Goal: Check status: Check status

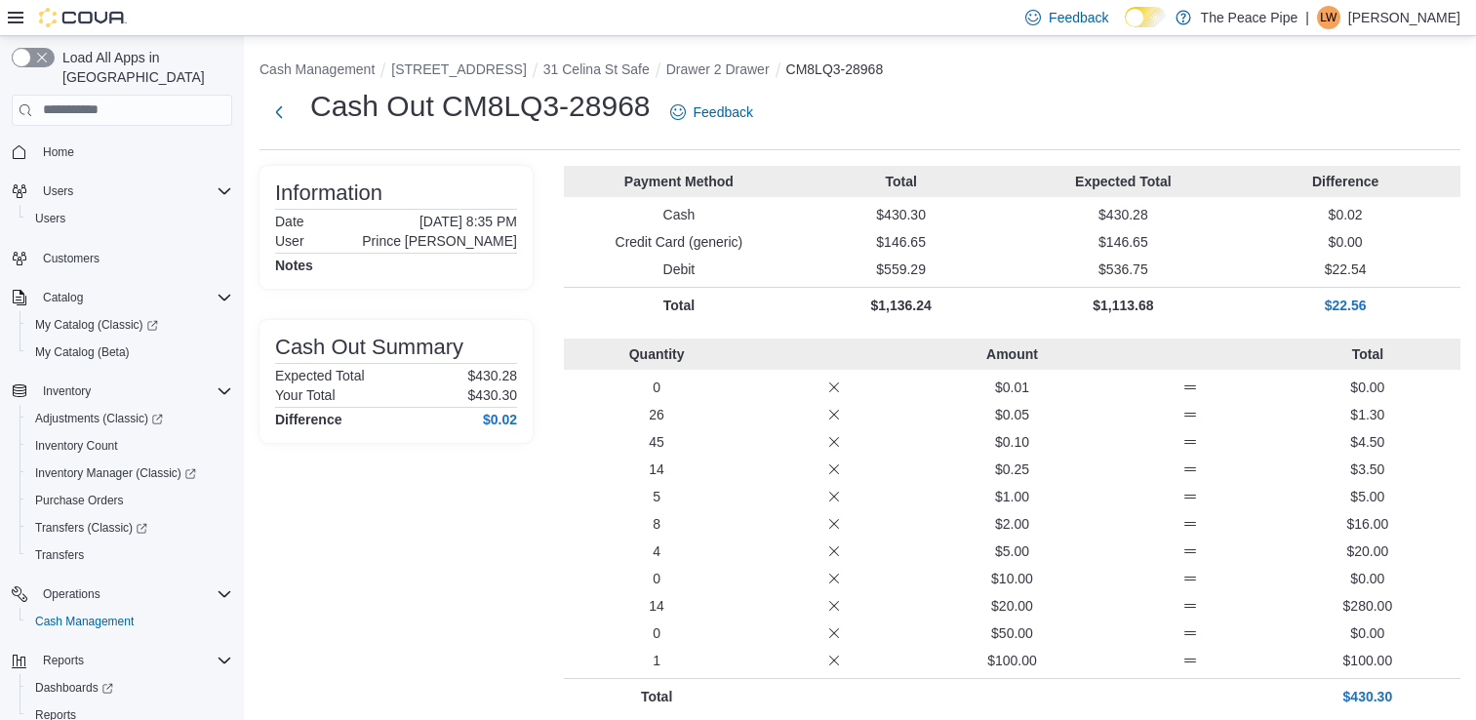
scroll to position [1136, 0]
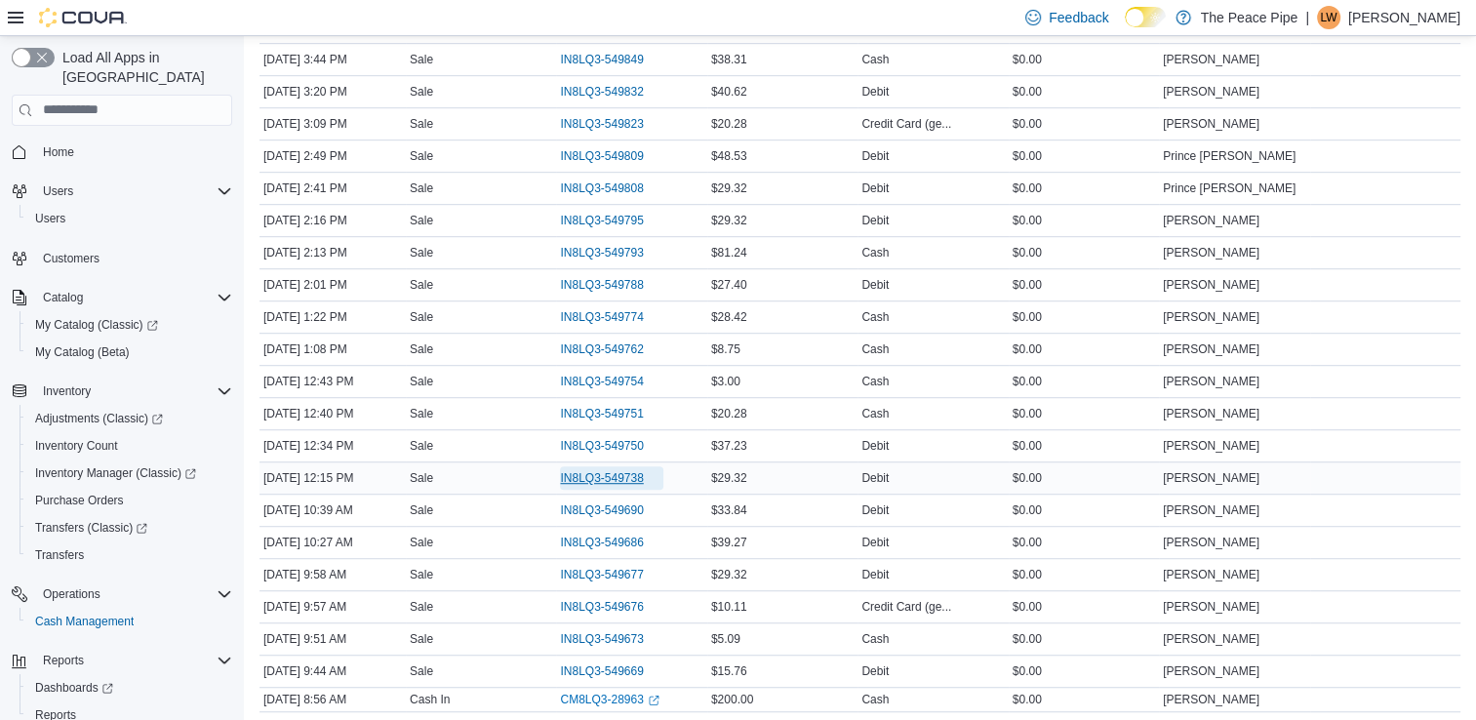
click at [604, 470] on span "IN8LQ3-549738" at bounding box center [601, 478] width 83 height 16
click at [594, 439] on span "IN8LQ3-549750" at bounding box center [601, 446] width 83 height 16
click at [601, 406] on span "IN8LQ3-549751" at bounding box center [601, 414] width 83 height 16
click at [607, 374] on span "IN8LQ3-549754" at bounding box center [601, 382] width 83 height 16
click at [599, 341] on span "IN8LQ3-549762" at bounding box center [601, 349] width 83 height 16
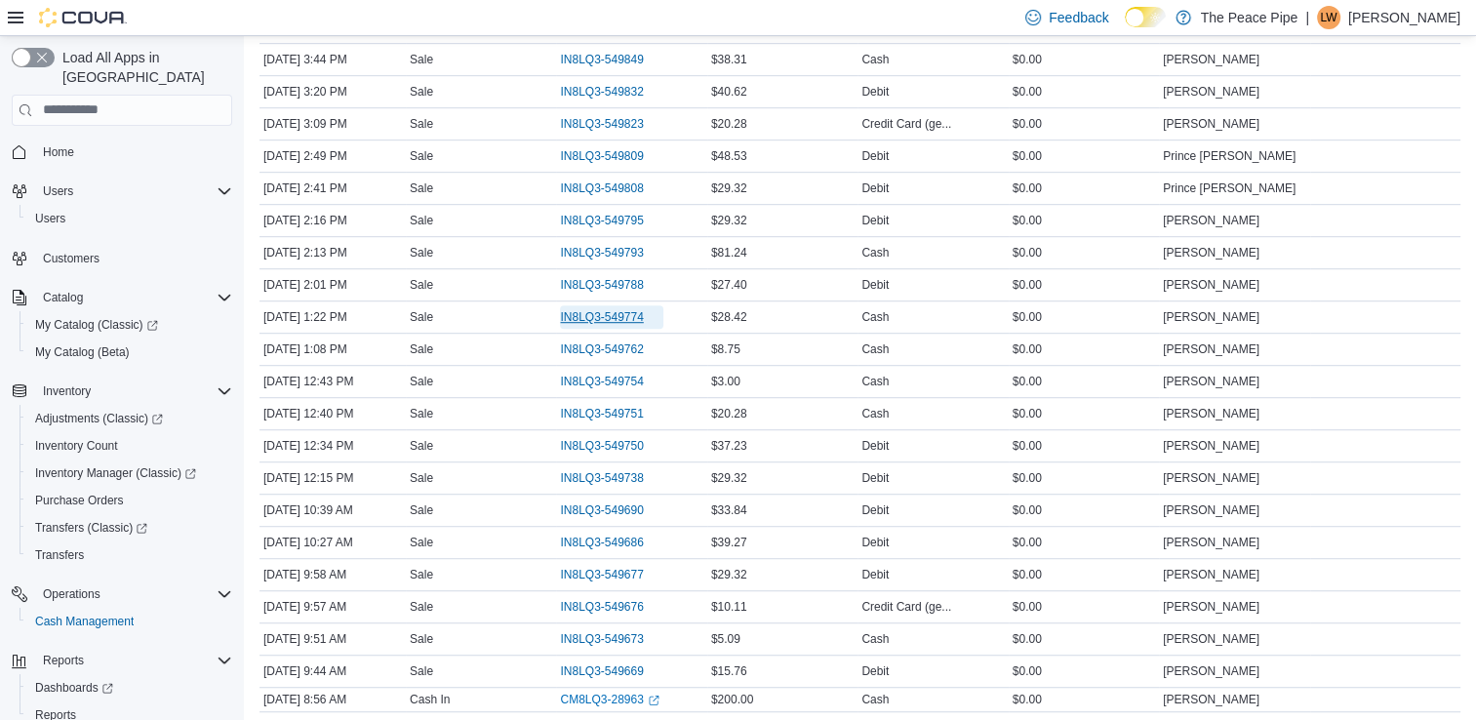
click at [602, 310] on span "IN8LQ3-549774" at bounding box center [601, 317] width 83 height 16
click at [605, 282] on span "IN8LQ3-549788" at bounding box center [601, 285] width 83 height 16
click at [607, 248] on span "IN8LQ3-549793" at bounding box center [601, 253] width 83 height 16
click at [607, 214] on span "IN8LQ3-549795" at bounding box center [601, 221] width 83 height 16
click at [607, 183] on span "IN8LQ3-549808" at bounding box center [601, 188] width 83 height 16
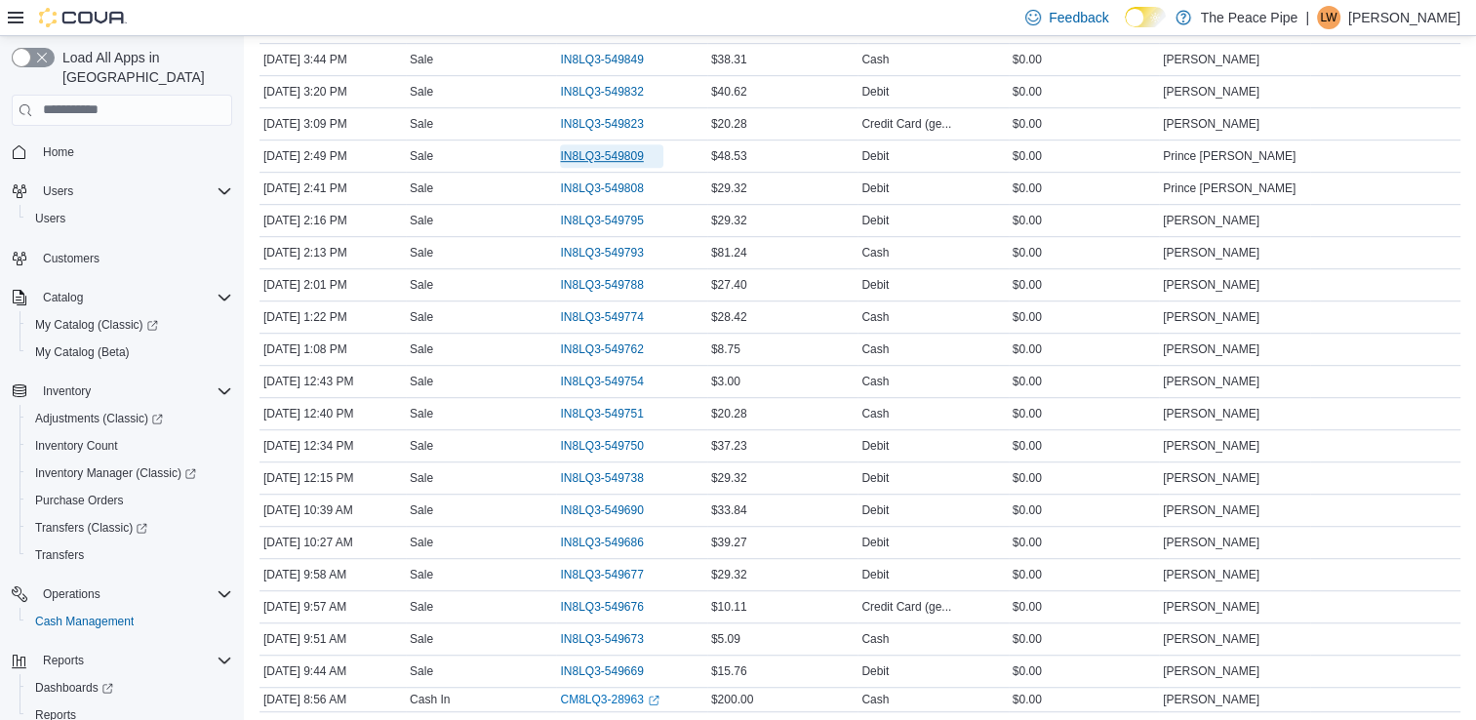
click at [605, 153] on span "IN8LQ3-549809" at bounding box center [601, 156] width 83 height 16
click at [598, 119] on span "IN8LQ3-549823" at bounding box center [601, 124] width 83 height 16
click at [598, 88] on span "IN8LQ3-549832" at bounding box center [601, 92] width 83 height 16
click at [615, 59] on span "IN8LQ3-549849" at bounding box center [601, 60] width 83 height 16
click at [611, 663] on span "IN8LQ3-549669" at bounding box center [601, 671] width 83 height 16
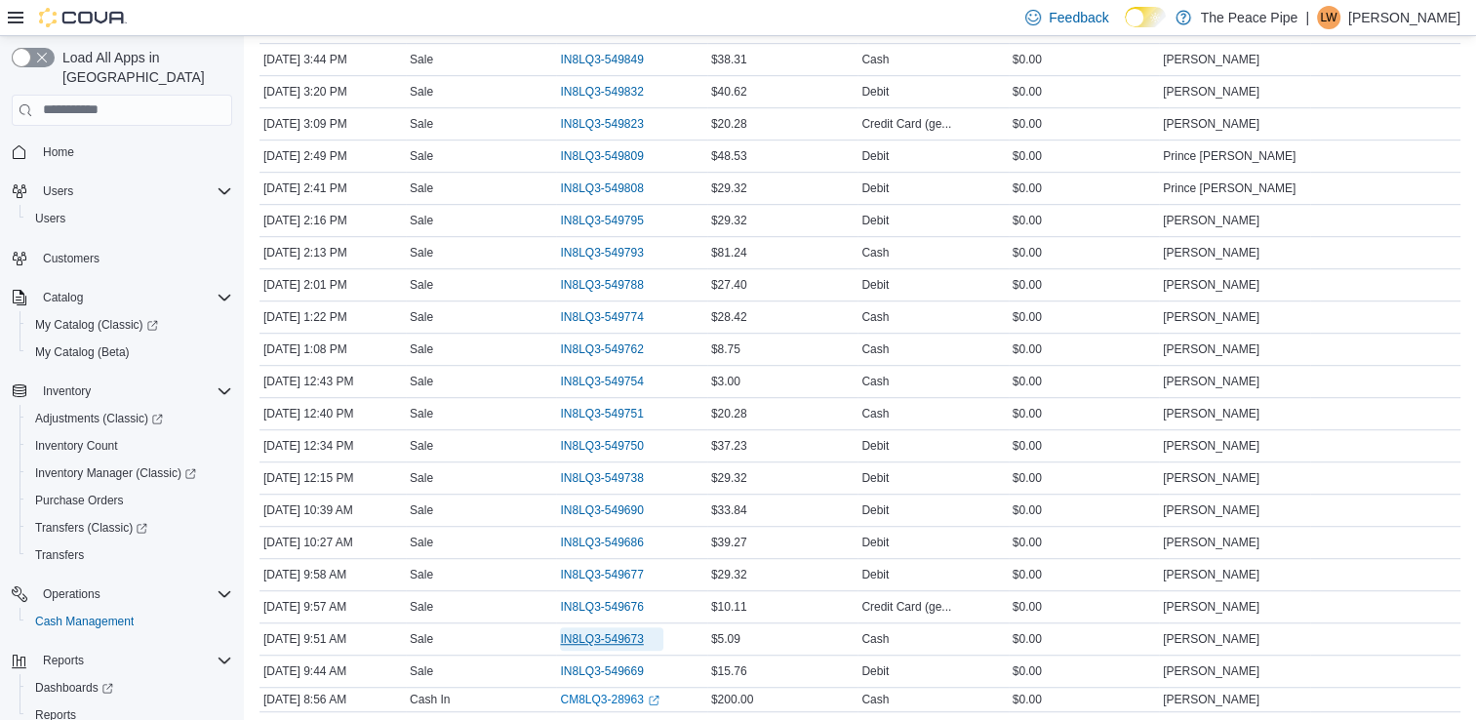
click at [613, 631] on span "IN8LQ3-549673" at bounding box center [601, 639] width 83 height 16
click at [618, 600] on span "IN8LQ3-549676" at bounding box center [601, 607] width 83 height 16
click at [609, 568] on span "IN8LQ3-549677" at bounding box center [601, 575] width 83 height 16
click at [609, 535] on span "IN8LQ3-549686" at bounding box center [601, 543] width 83 height 16
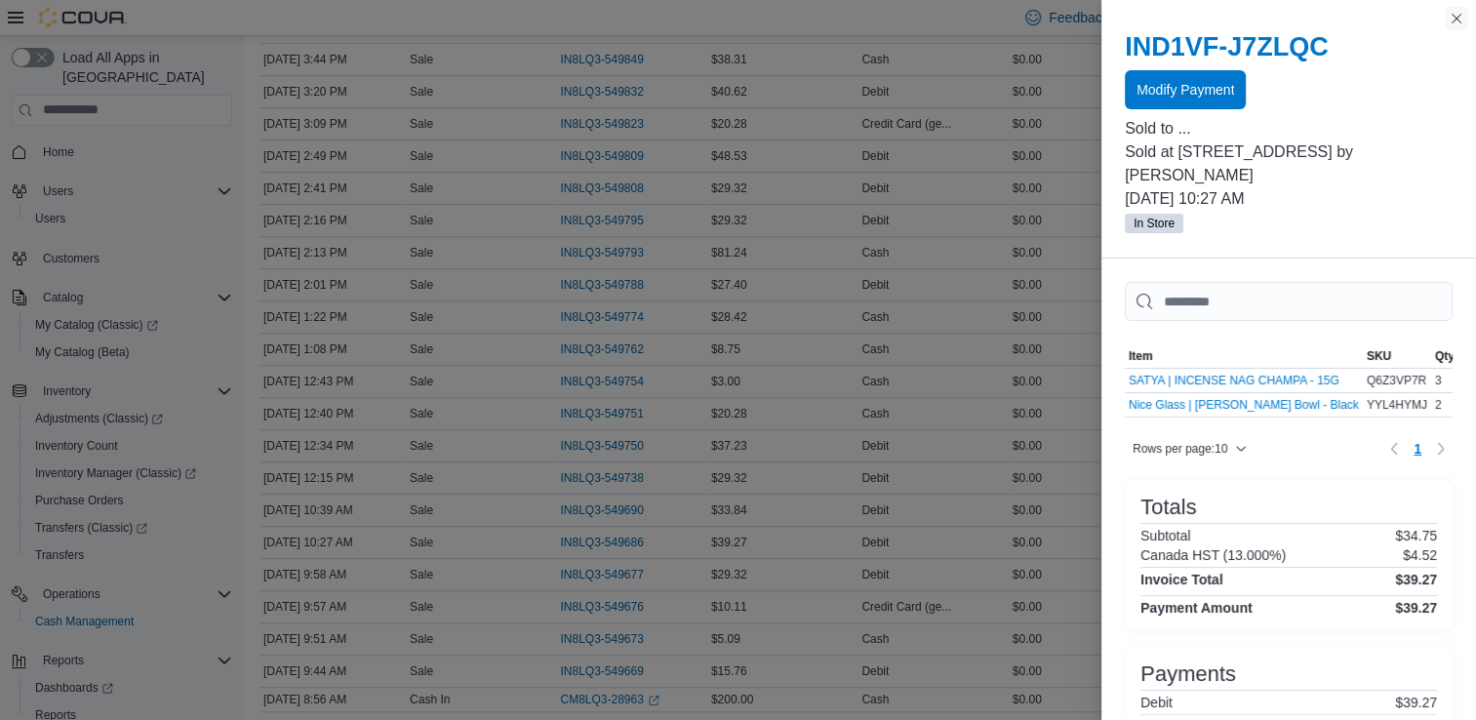
click at [1456, 18] on button "Close this dialog" at bounding box center [1456, 18] width 23 height 23
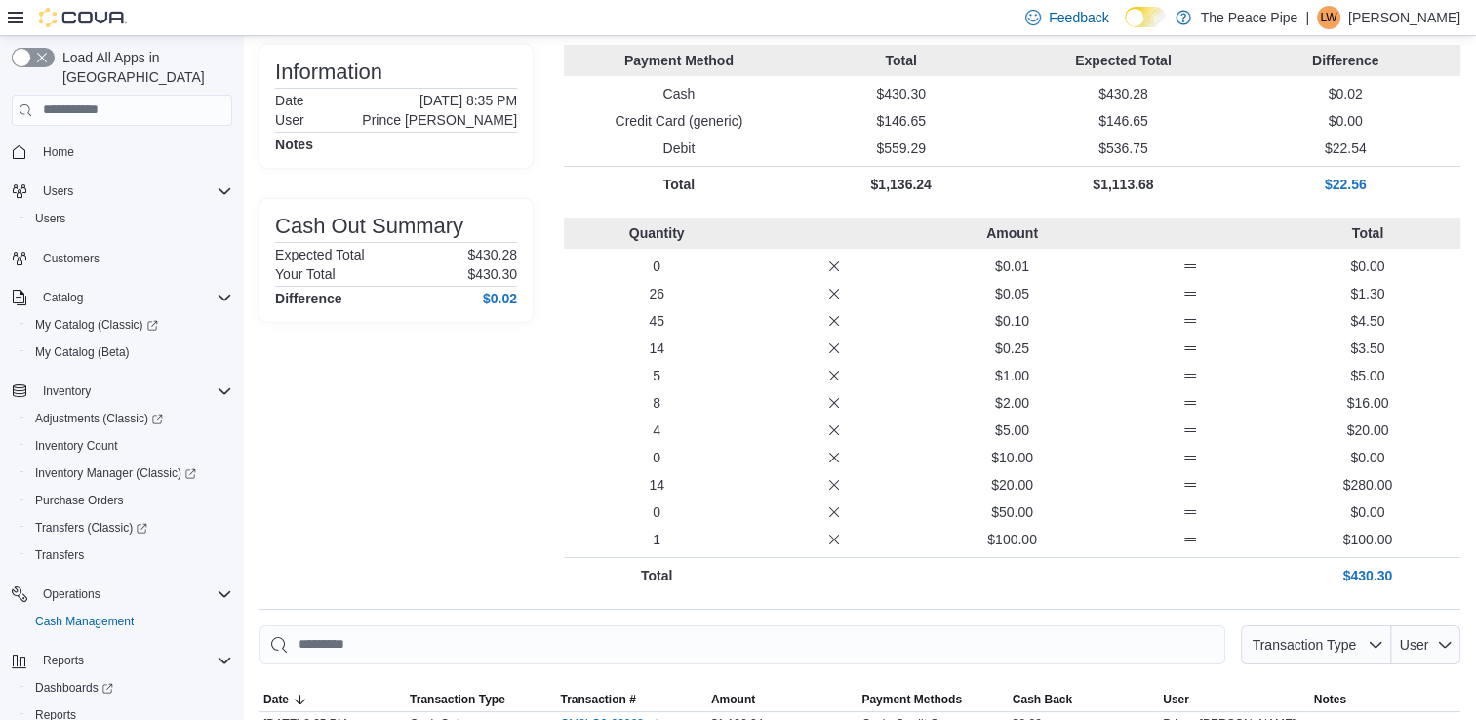
scroll to position [0, 0]
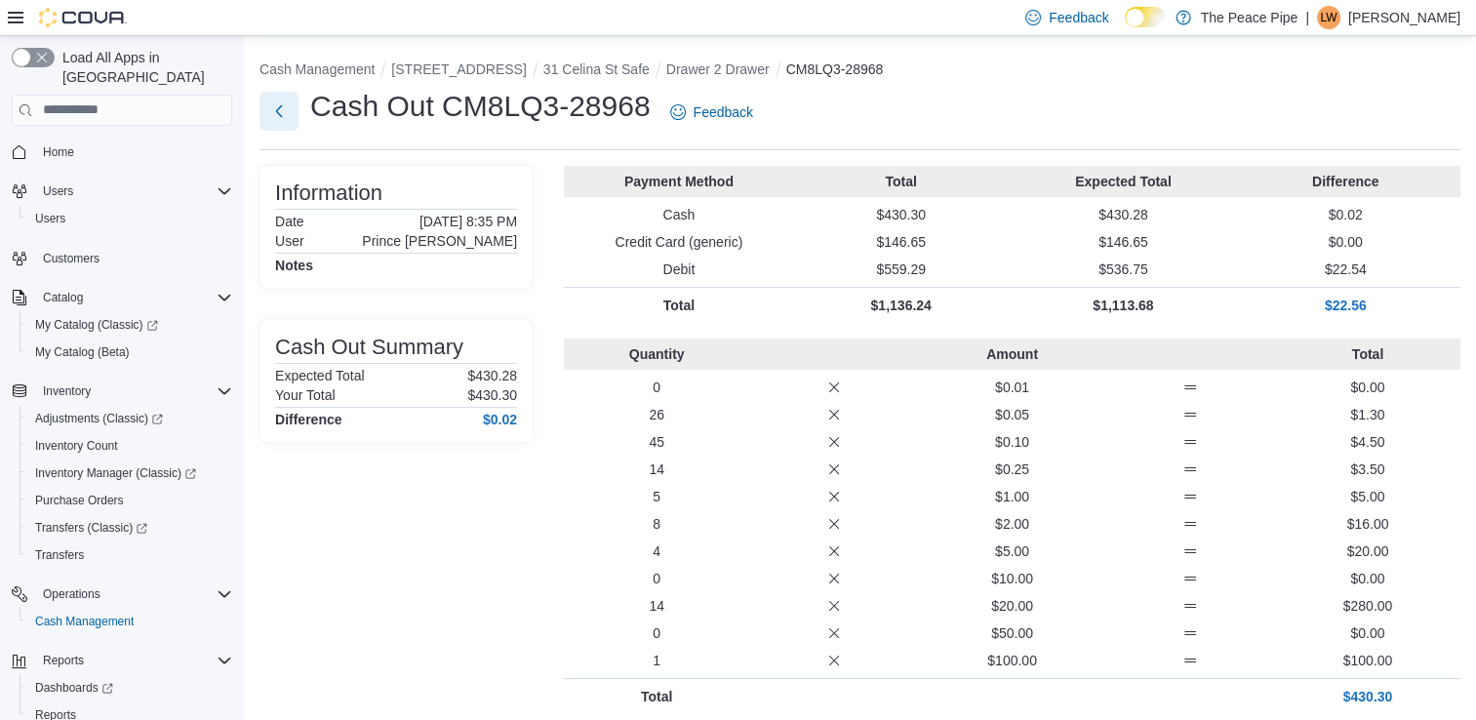
click at [282, 119] on button "Next" at bounding box center [278, 111] width 39 height 39
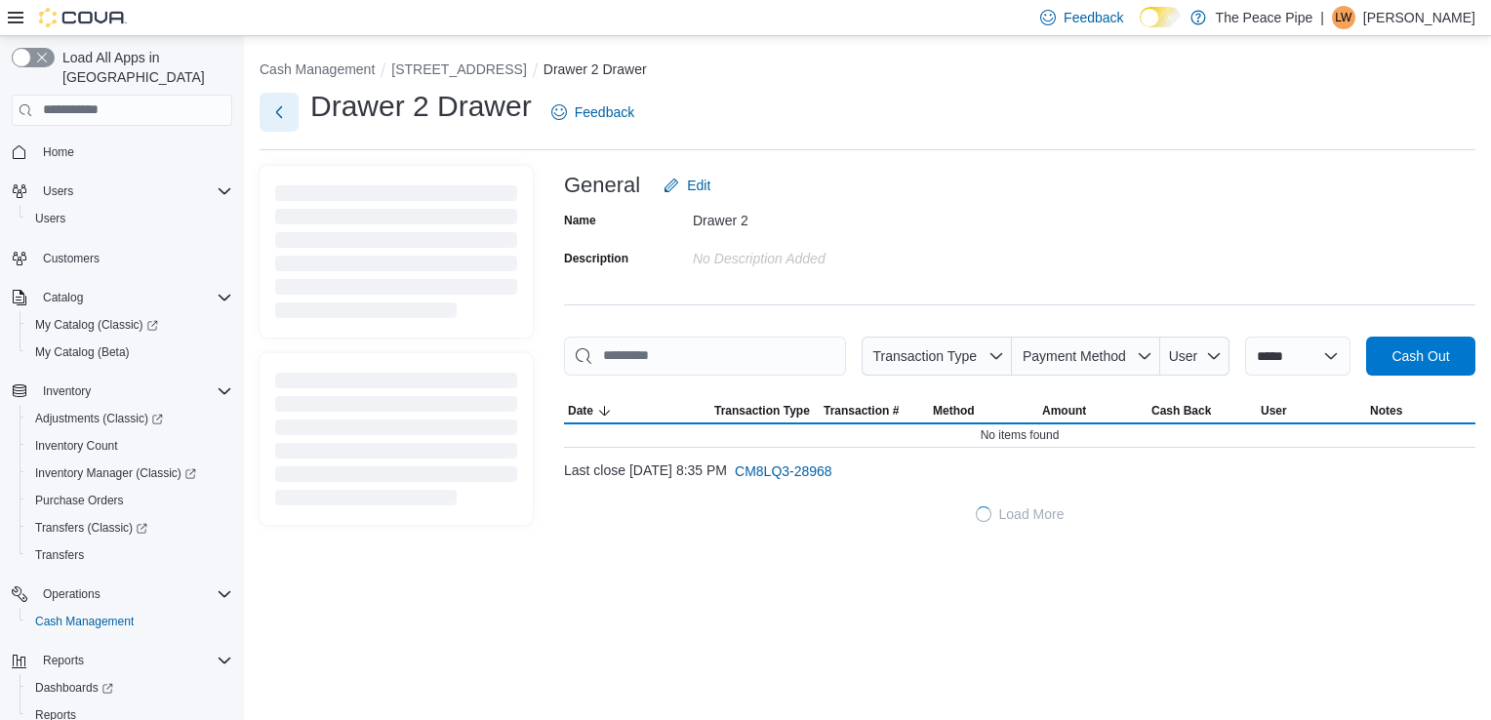
click at [282, 119] on button "Next" at bounding box center [278, 112] width 39 height 39
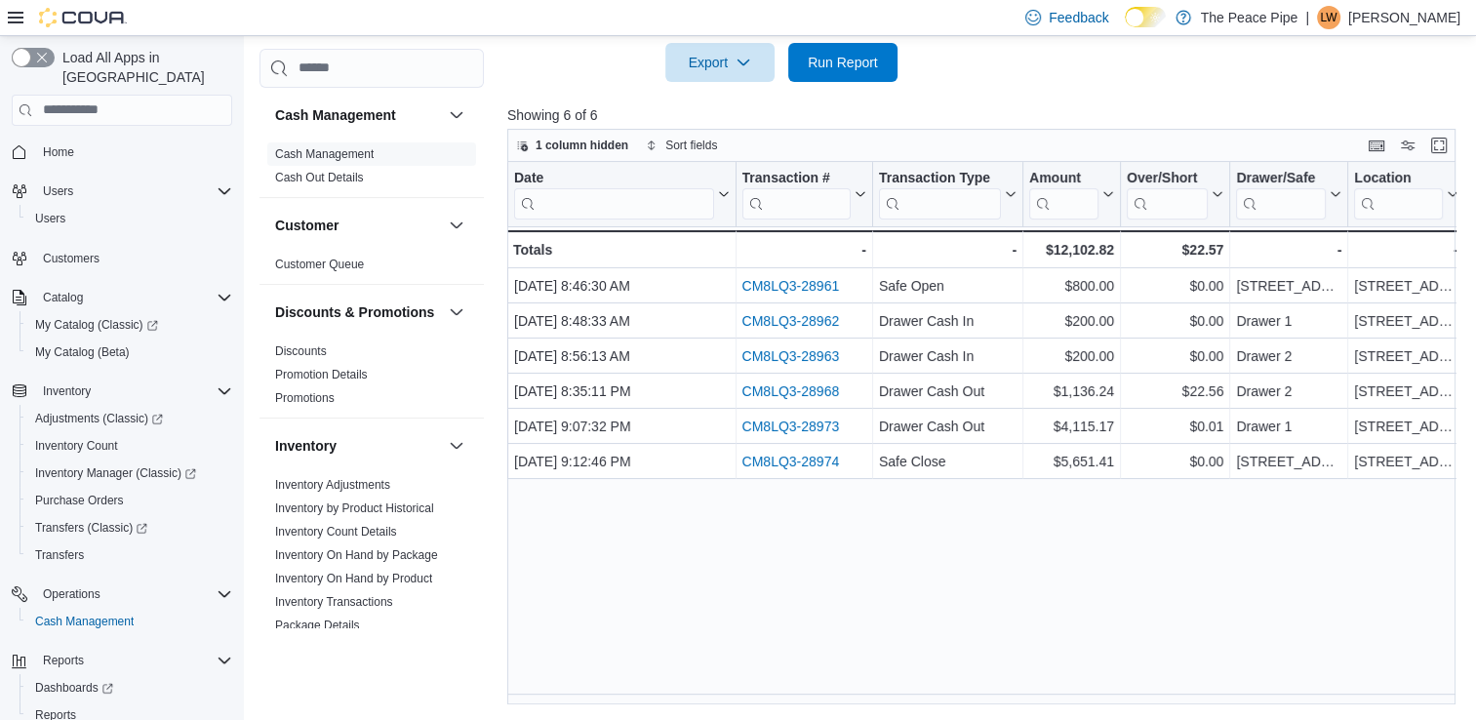
scroll to position [444, 0]
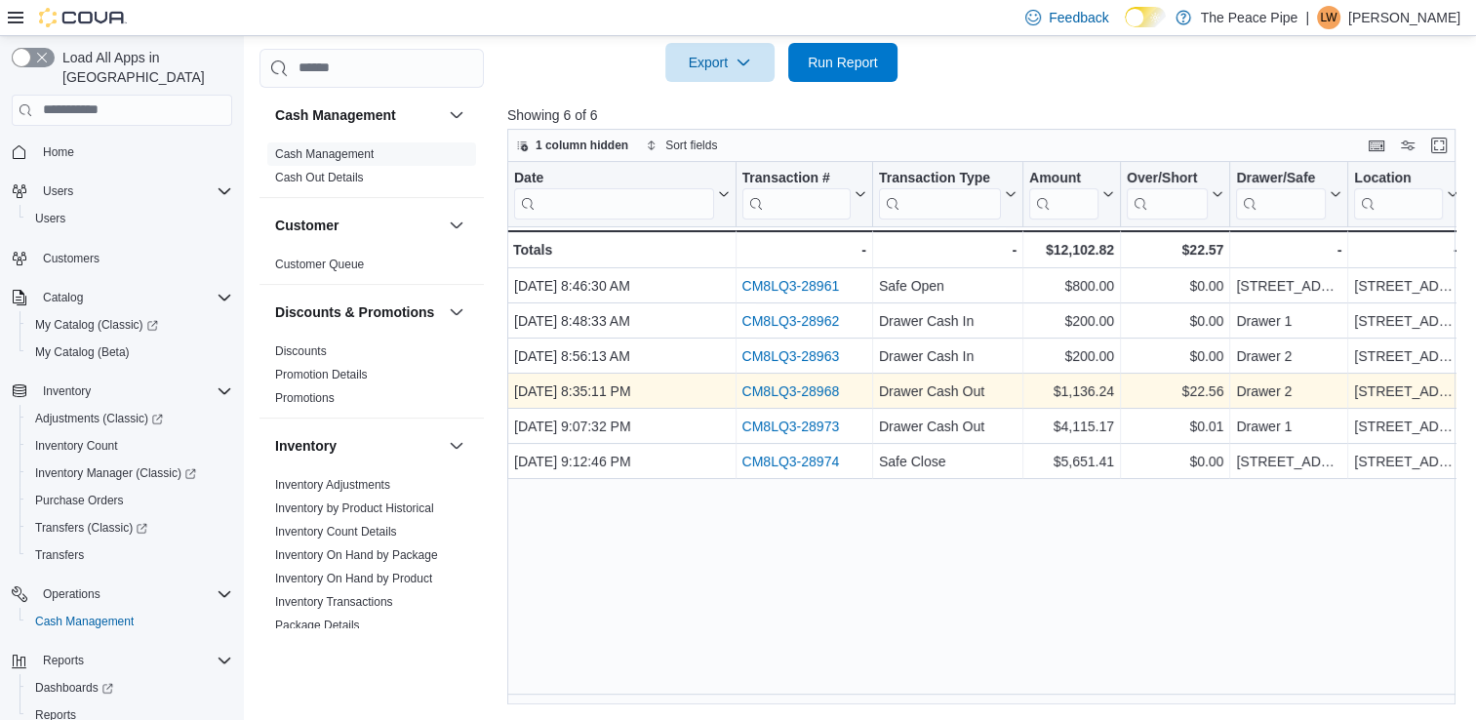
click at [819, 392] on link "CM8LQ3-28968" at bounding box center [790, 391] width 98 height 16
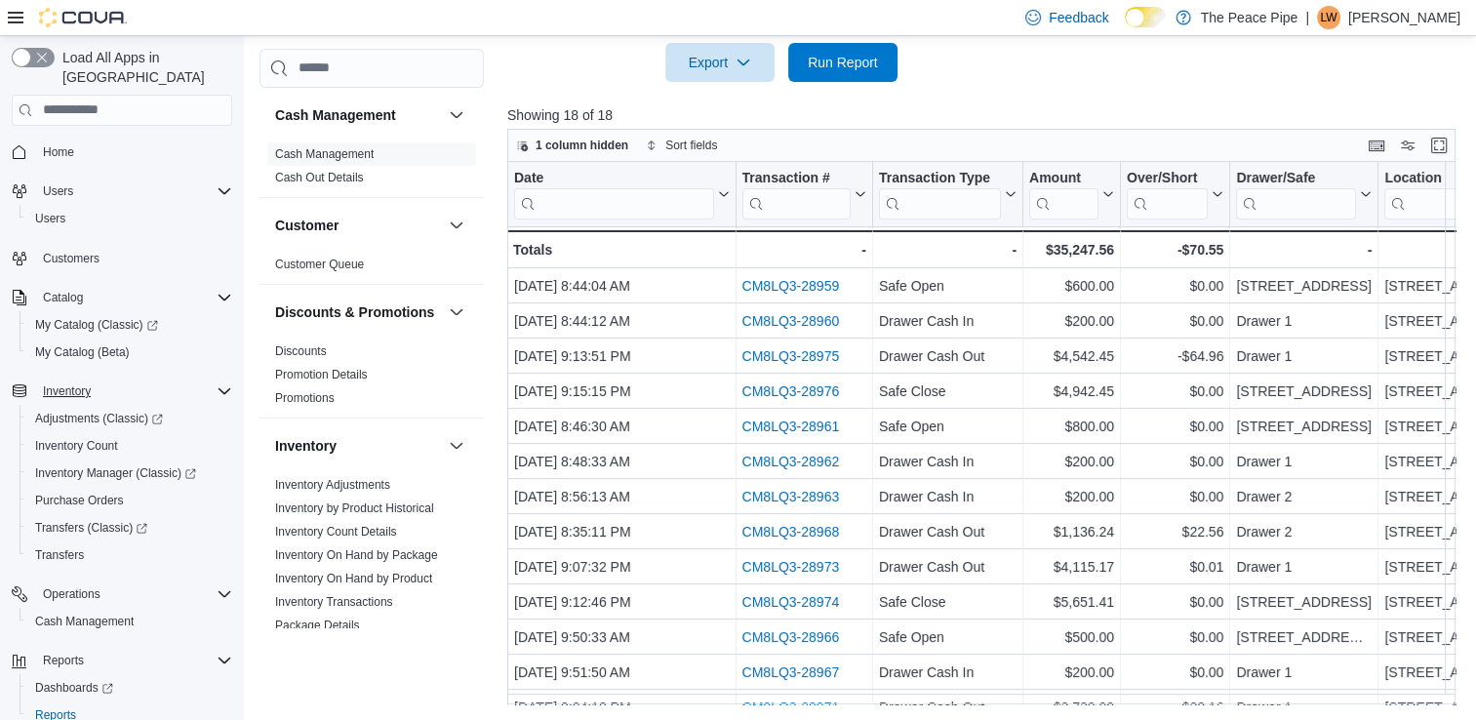
scroll to position [444, 0]
click at [117, 411] on span "Adjustments (Classic)" at bounding box center [99, 419] width 128 height 16
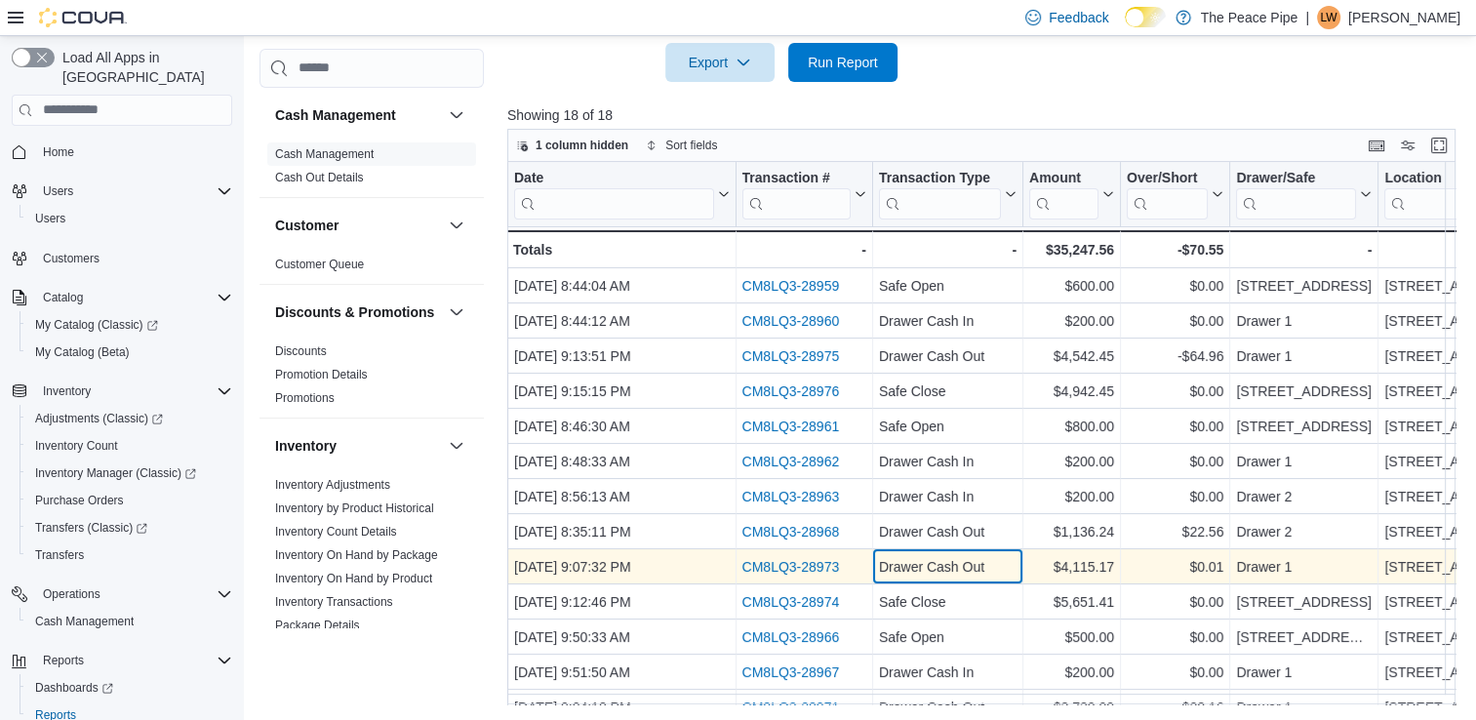
click at [917, 571] on div "Drawer Cash Out" at bounding box center [948, 566] width 138 height 23
click at [832, 568] on link "CM8LQ3-28973" at bounding box center [790, 567] width 98 height 16
